Goal: Use online tool/utility: Use online tool/utility

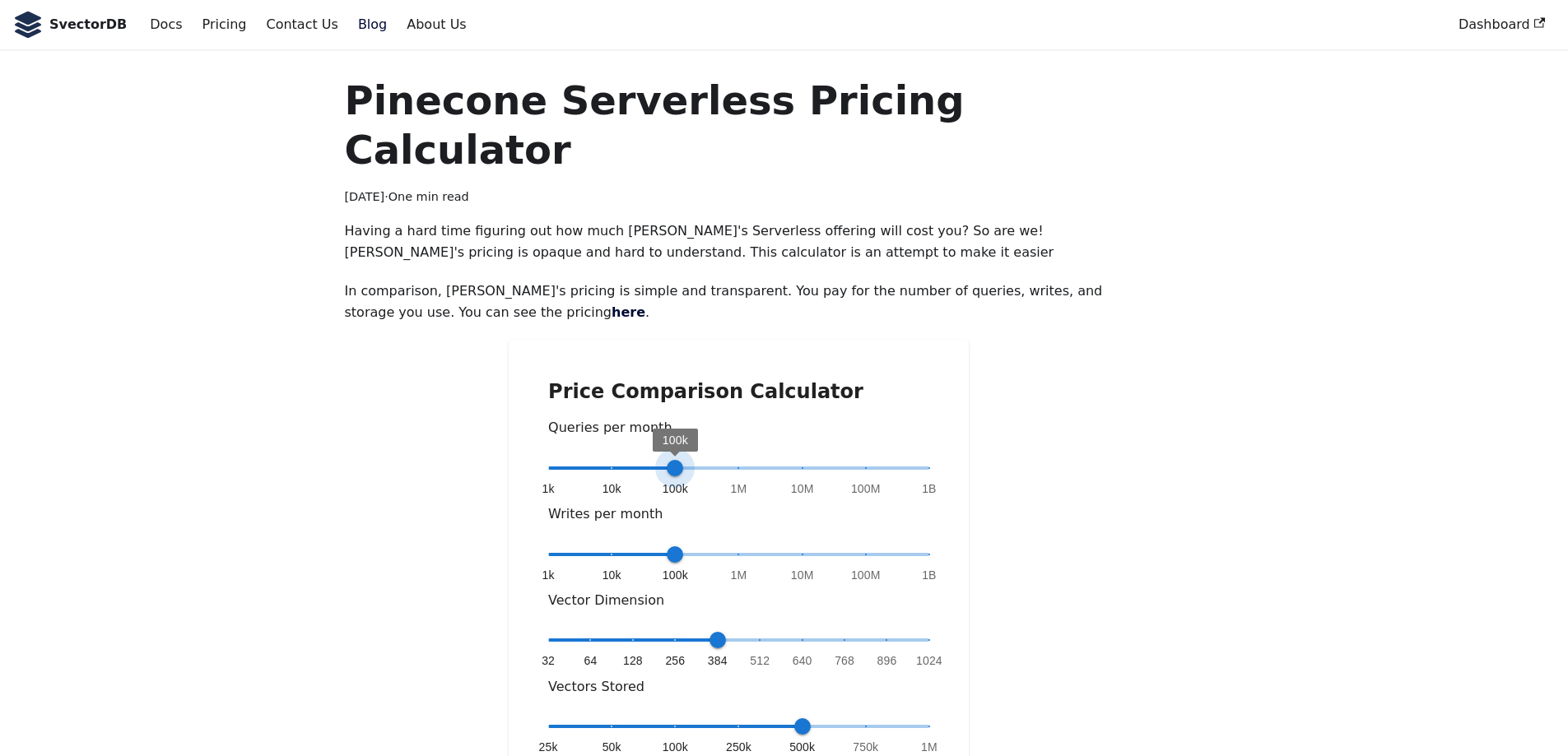
type input "*"
drag, startPoint x: 734, startPoint y: 417, endPoint x: 750, endPoint y: 417, distance: 16.0
click at [746, 460] on span "1M" at bounding box center [738, 468] width 16 height 16
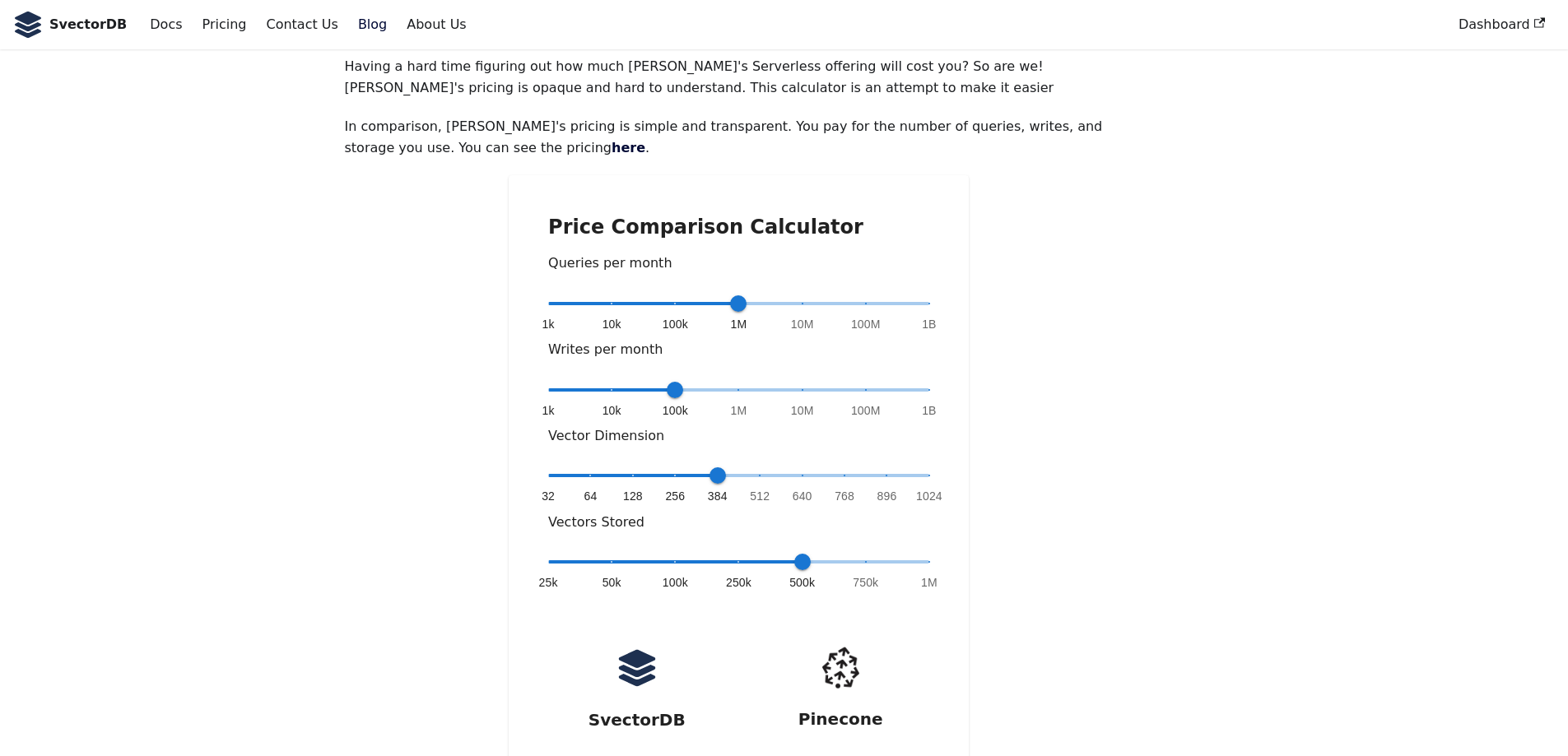
scroll to position [247, 0]
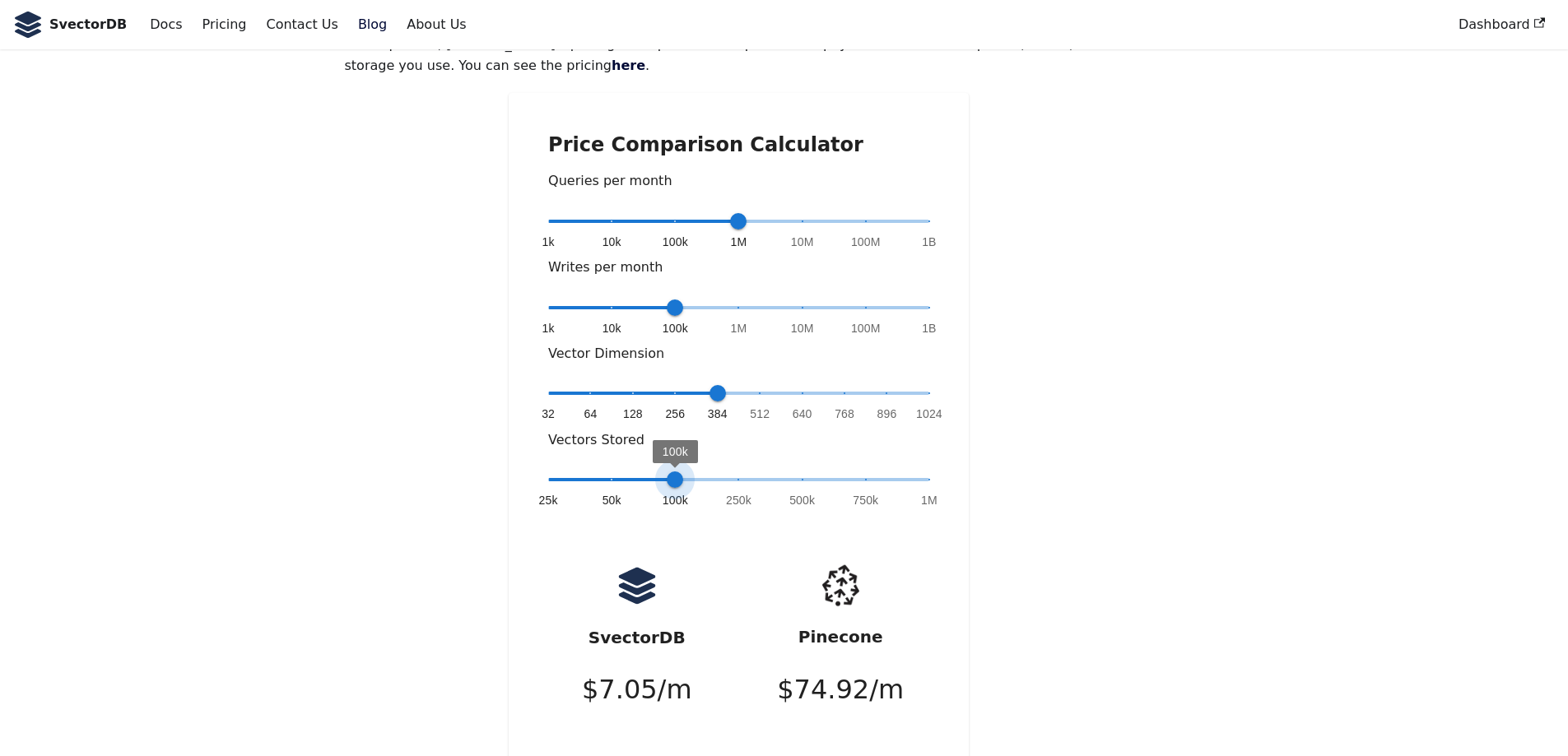
type input "*"
drag, startPoint x: 802, startPoint y: 434, endPoint x: 800, endPoint y: 419, distance: 15.1
click at [800, 471] on span "500k" at bounding box center [802, 479] width 16 height 16
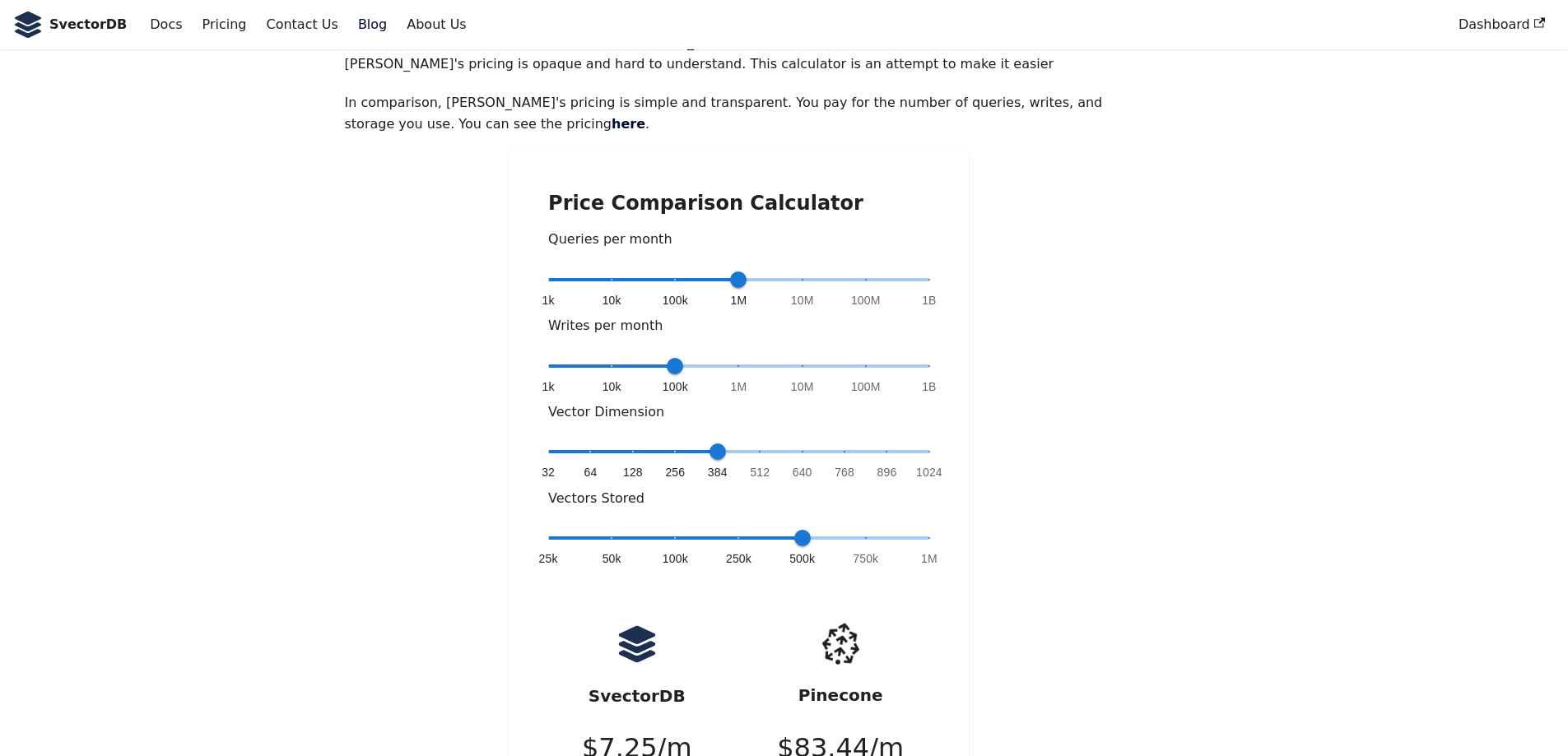
scroll to position [164, 0]
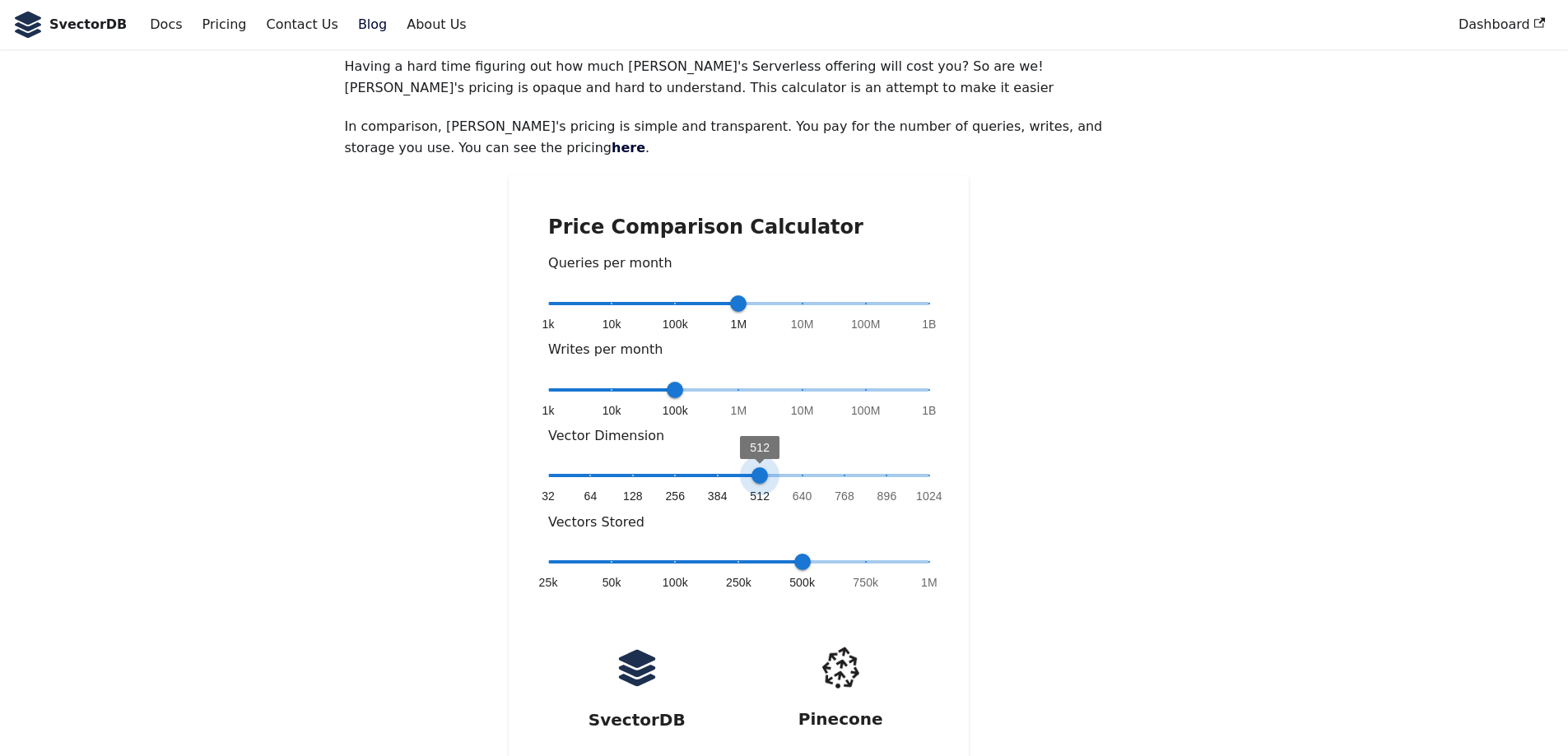
type input "*"
drag, startPoint x: 717, startPoint y: 421, endPoint x: 729, endPoint y: 447, distance: 28.6
click at [729, 463] on div "32 64 128 256 384 512 640 768 896 1024 384" at bounding box center [738, 486] width 381 height 47
drag, startPoint x: 723, startPoint y: 251, endPoint x: 701, endPoint y: 256, distance: 22.6
click at [705, 292] on span "1k 10k 100k 1M 10M 100M 1B 1M" at bounding box center [738, 303] width 381 height 25
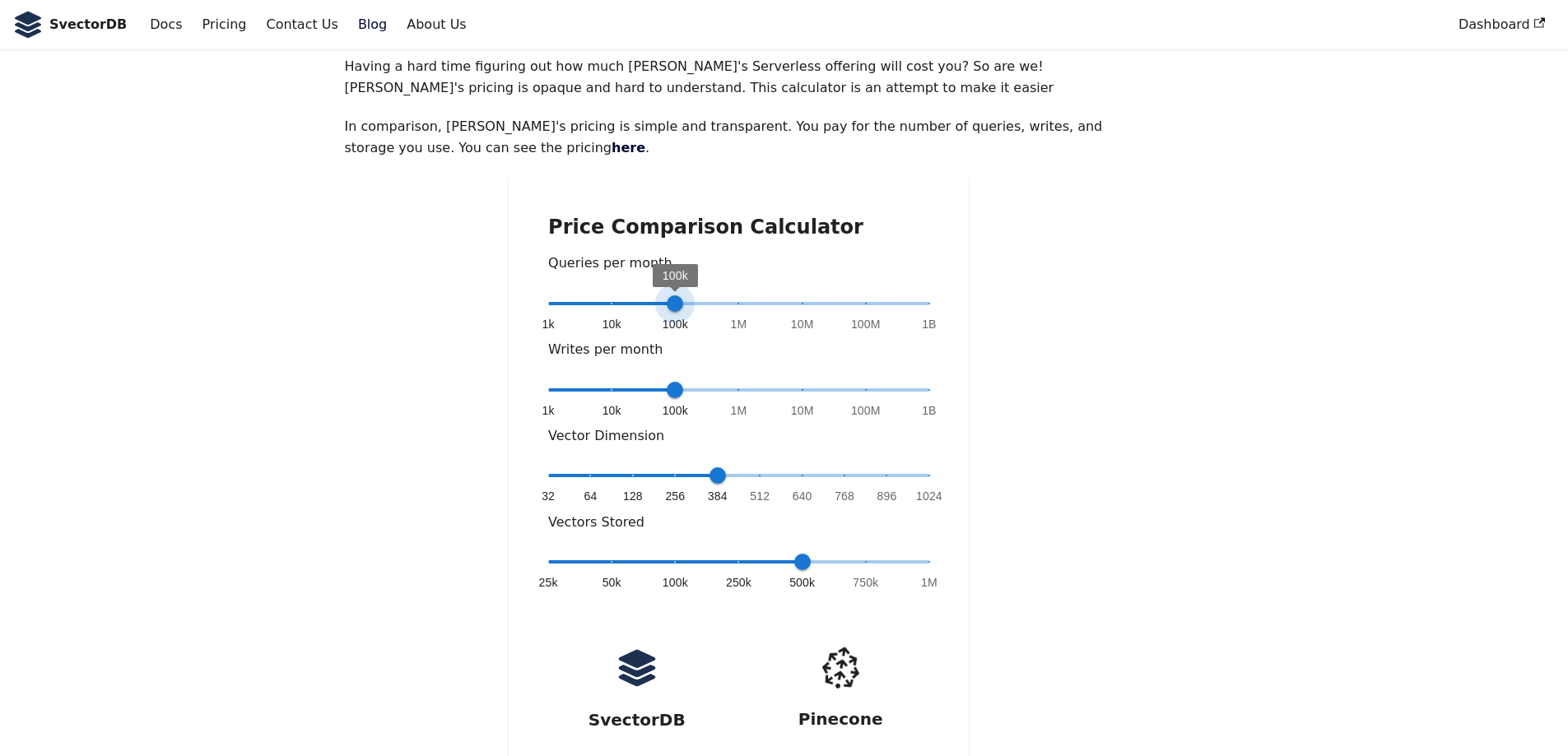
click at [701, 292] on span "1k 10k 100k 1M 10M 100M 1B 100k" at bounding box center [738, 303] width 381 height 25
click at [725, 292] on span "1k 10k 100k 1M 10M 100M 1B 1M" at bounding box center [738, 303] width 381 height 25
click at [700, 292] on span "1k 10k 100k 1M 10M 100M 1B 1M" at bounding box center [738, 303] width 381 height 25
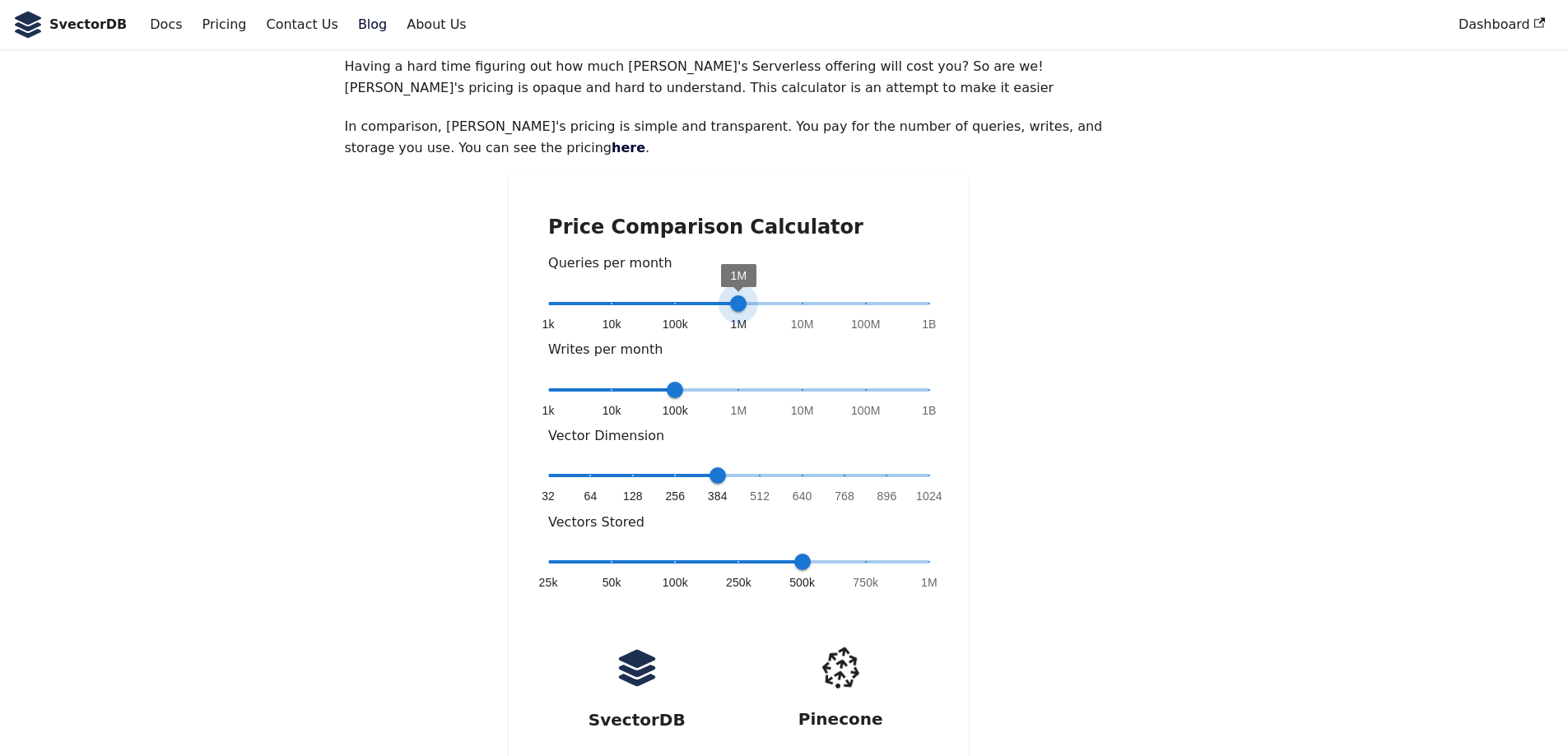
drag, startPoint x: 700, startPoint y: 259, endPoint x: 715, endPoint y: 266, distance: 16.6
click at [740, 292] on span "1k 10k 100k 1M 10M 100M 1B 1M" at bounding box center [738, 303] width 381 height 25
type input "*"
click at [683, 292] on span "1k 10k 100k 1M 10M 100M 1B 100k" at bounding box center [738, 303] width 381 height 25
type input "*"
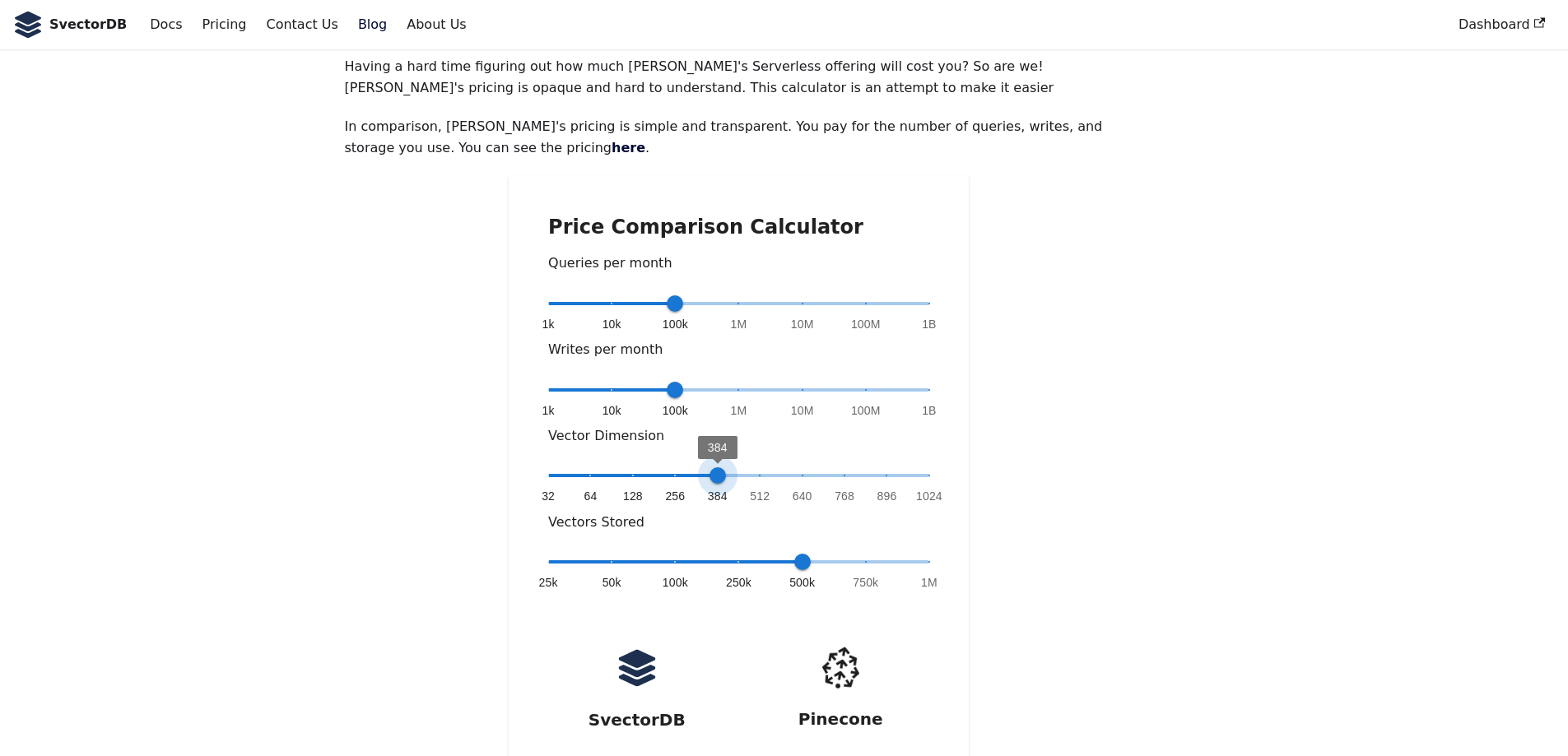
drag, startPoint x: 711, startPoint y: 413, endPoint x: 728, endPoint y: 414, distance: 17.0
click at [726, 467] on span "384" at bounding box center [717, 475] width 16 height 16
type input "*"
drag, startPoint x: 809, startPoint y: 501, endPoint x: 798, endPoint y: 506, distance: 12.1
click at [798, 553] on span "500k" at bounding box center [802, 561] width 16 height 16
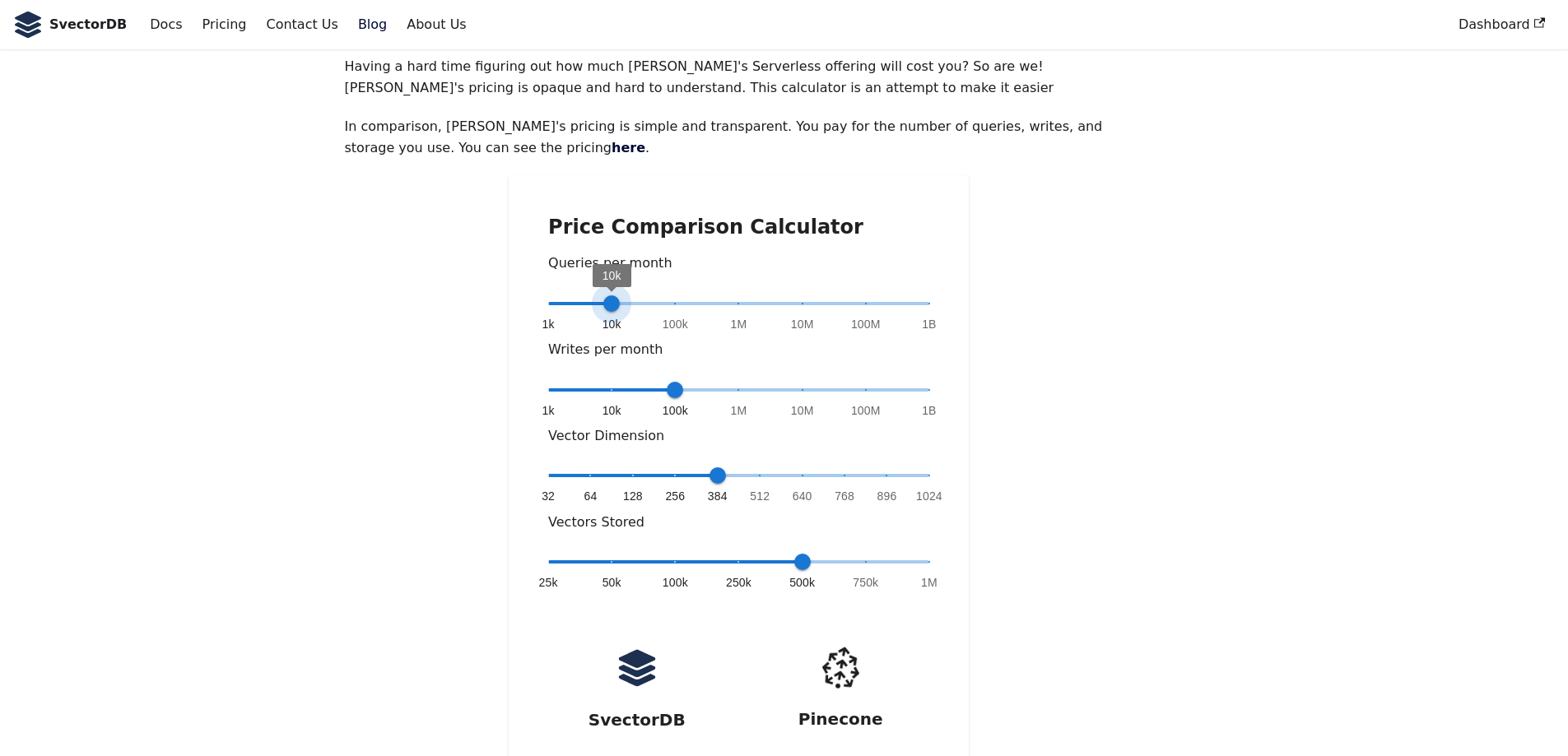
type input "*"
drag, startPoint x: 670, startPoint y: 250, endPoint x: 666, endPoint y: 259, distance: 9.8
click at [667, 295] on span "100k" at bounding box center [674, 303] width 16 height 16
type input "*"
click at [714, 467] on span "384" at bounding box center [717, 475] width 16 height 16
